Goal: Answer question/provide support

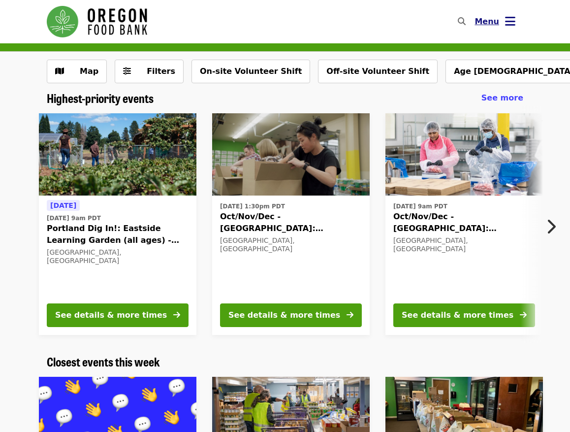
click at [487, 17] on span "Menu" at bounding box center [487, 21] width 25 height 9
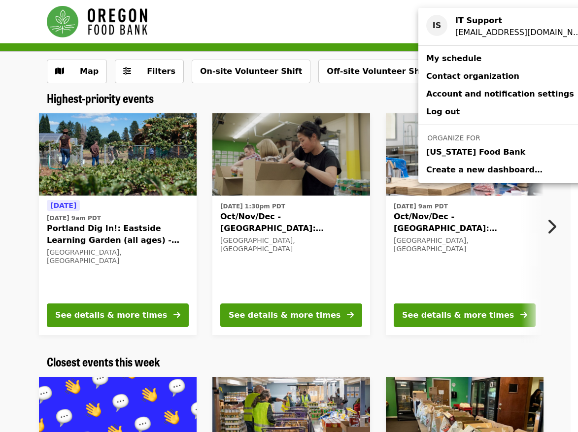
click at [481, 152] on span "[US_STATE] Food Bank" at bounding box center [475, 152] width 99 height 12
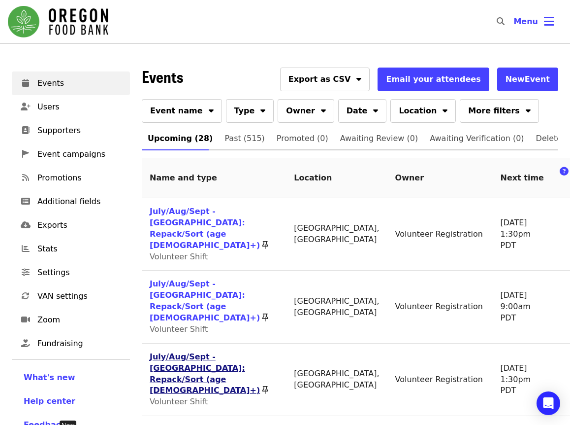
click at [168, 360] on link "July/Aug/Sept - [GEOGRAPHIC_DATA]: Repack/Sort (age [DEMOGRAPHIC_DATA]+)" at bounding box center [205, 373] width 110 height 43
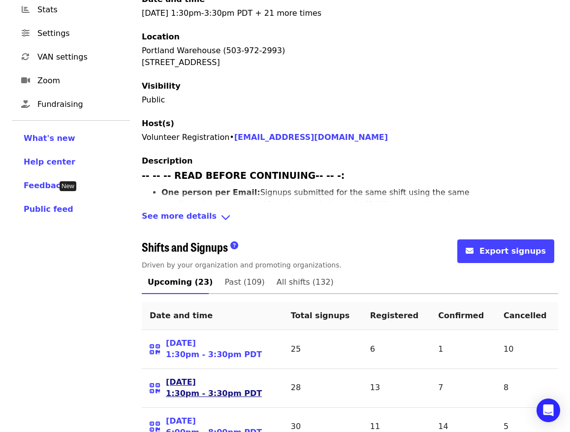
scroll to position [246, 0]
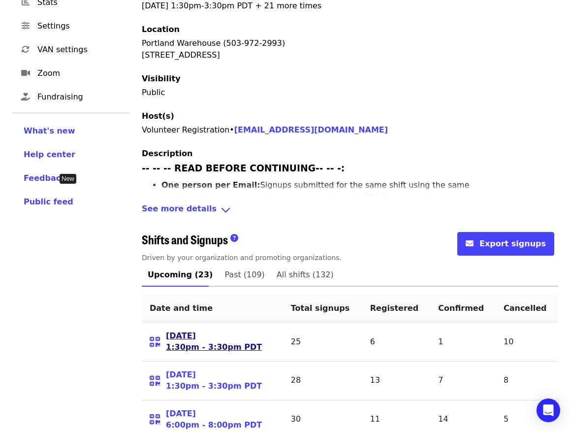
click at [182, 330] on link "[DATE] 1:30pm - 3:30pm PDT" at bounding box center [214, 341] width 96 height 23
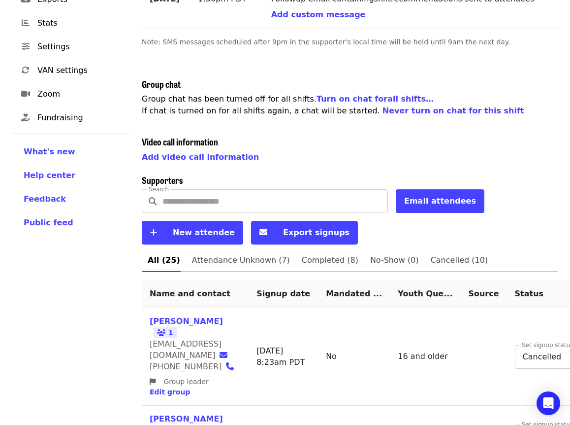
scroll to position [246, 0]
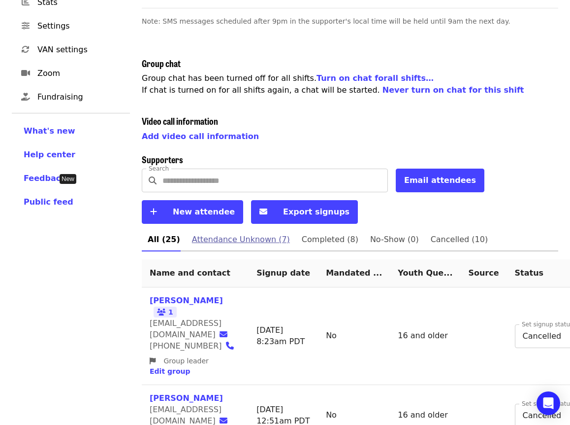
click at [228, 238] on span "Attendance Unknown (7)" at bounding box center [241, 239] width 98 height 14
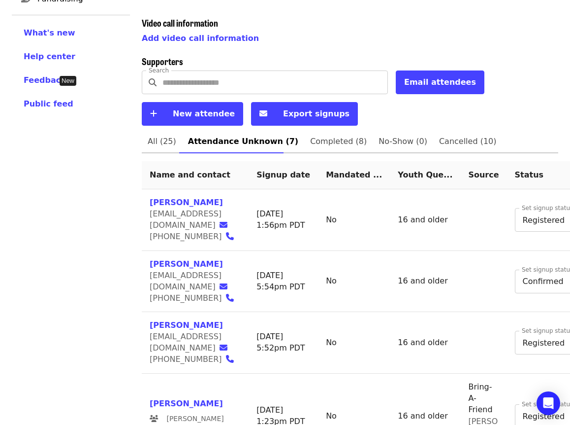
scroll to position [345, 0]
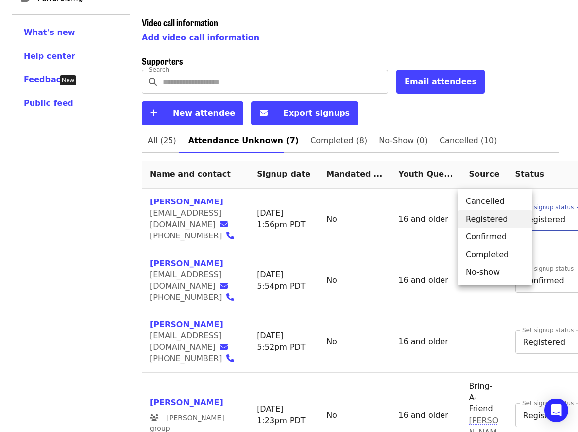
click at [497, 218] on body "Skip to content ​ Menu Events Users Supporters Event campaigns Promotions Addit…" at bounding box center [289, 172] width 578 height 1035
click at [487, 252] on li "Completed" at bounding box center [495, 255] width 74 height 18
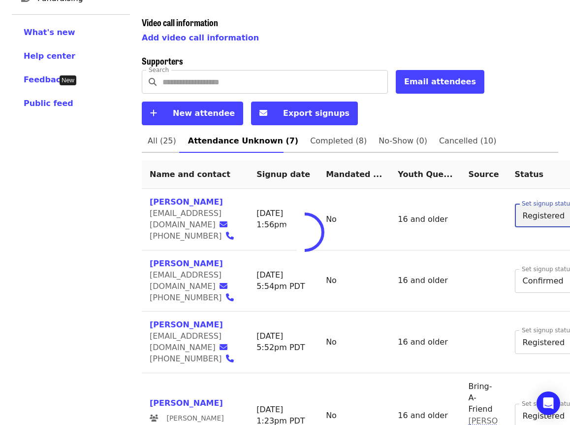
type input "*"
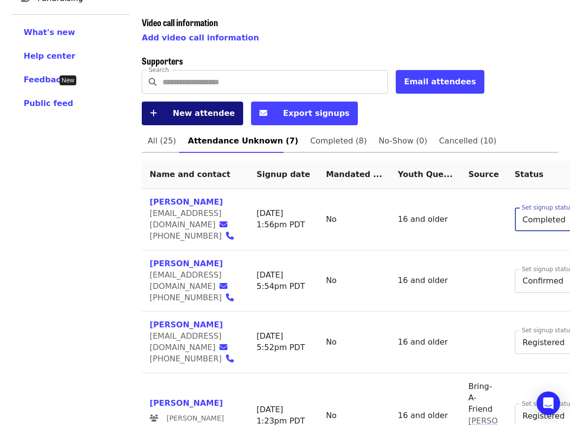
click at [194, 118] on span "New attendee" at bounding box center [204, 112] width 62 height 9
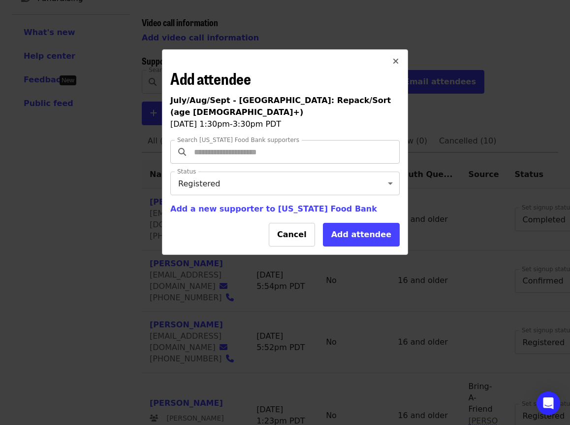
click at [222, 142] on input "Search [US_STATE] Food Bank supporters" at bounding box center [286, 151] width 189 height 19
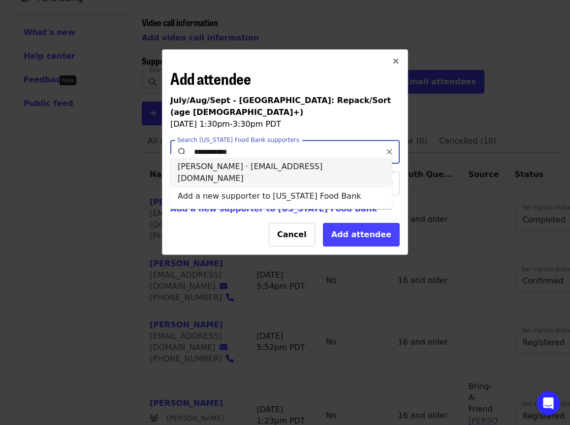
click at [198, 163] on li "[PERSON_NAME] · [EMAIL_ADDRESS][DOMAIN_NAME]" at bounding box center [281, 173] width 222 height 30
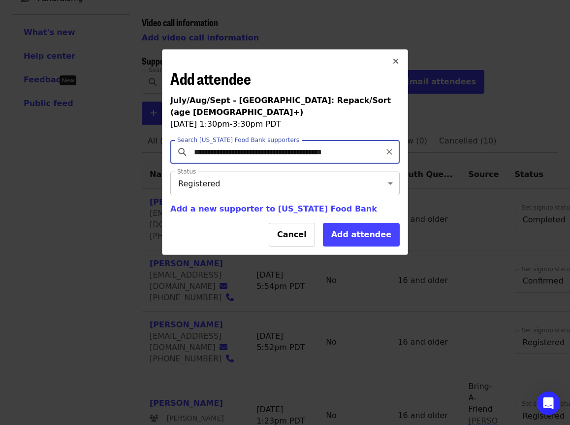
type input "**********"
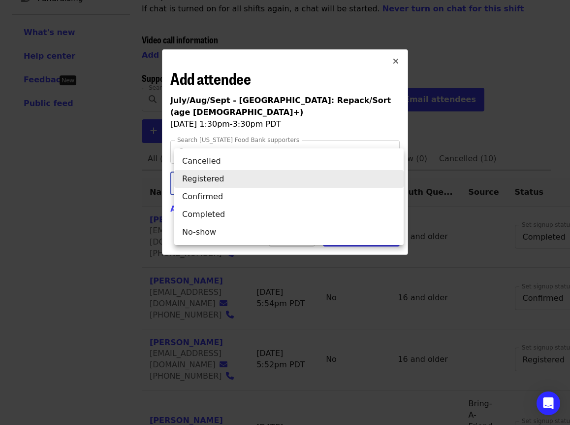
click at [244, 174] on body "Skip to content ​ Menu Events Users Supporters Event campaigns Promotions Addit…" at bounding box center [285, 181] width 570 height 1052
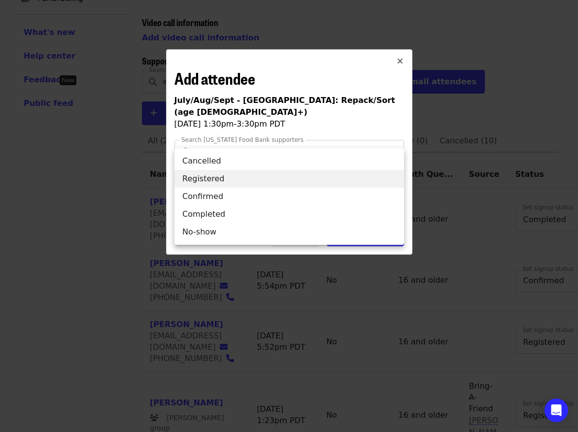
click at [229, 214] on li "Completed" at bounding box center [289, 214] width 230 height 18
type input "*"
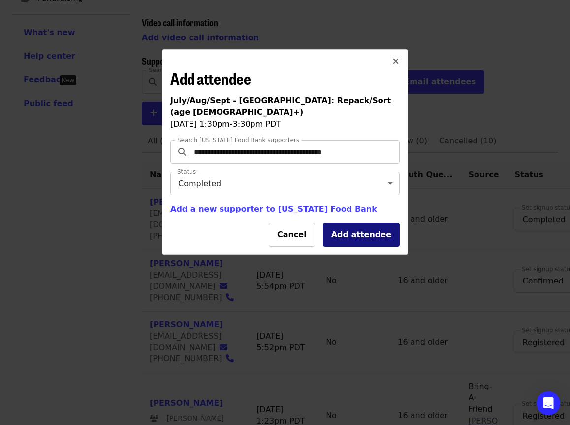
click at [346, 228] on button "Add attendee" at bounding box center [361, 235] width 77 height 24
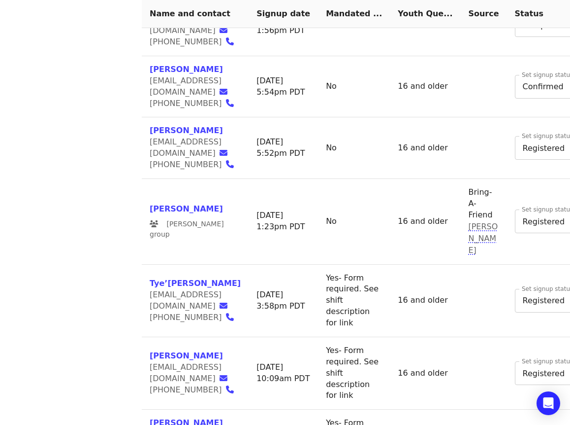
scroll to position [411, 0]
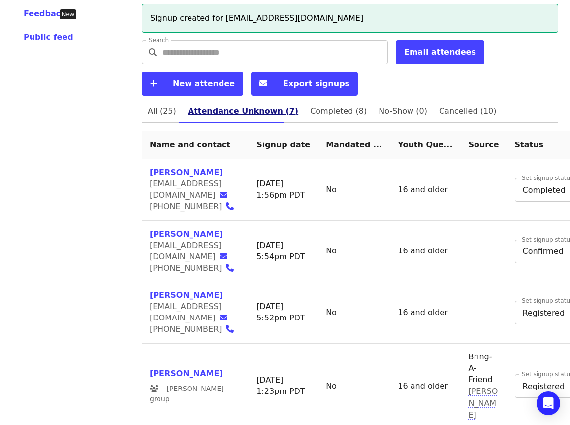
click at [250, 113] on span "Attendance Unknown (7)" at bounding box center [243, 111] width 110 height 14
